Goal: Information Seeking & Learning: Learn about a topic

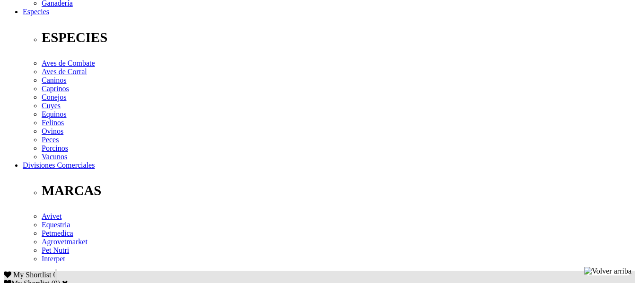
scroll to position [416, 0]
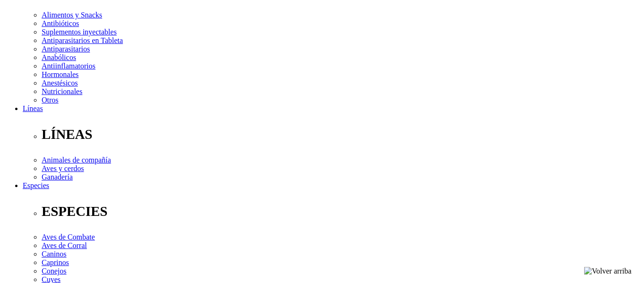
scroll to position [341, 0]
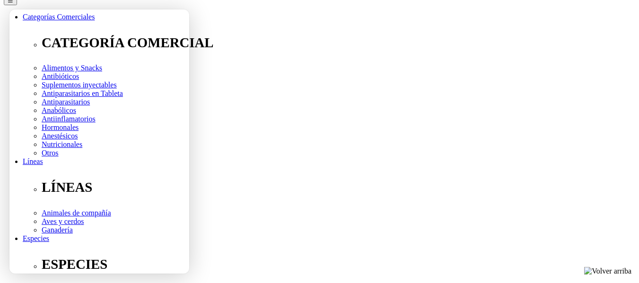
scroll to position [31, 0]
